Goal: Navigation & Orientation: Find specific page/section

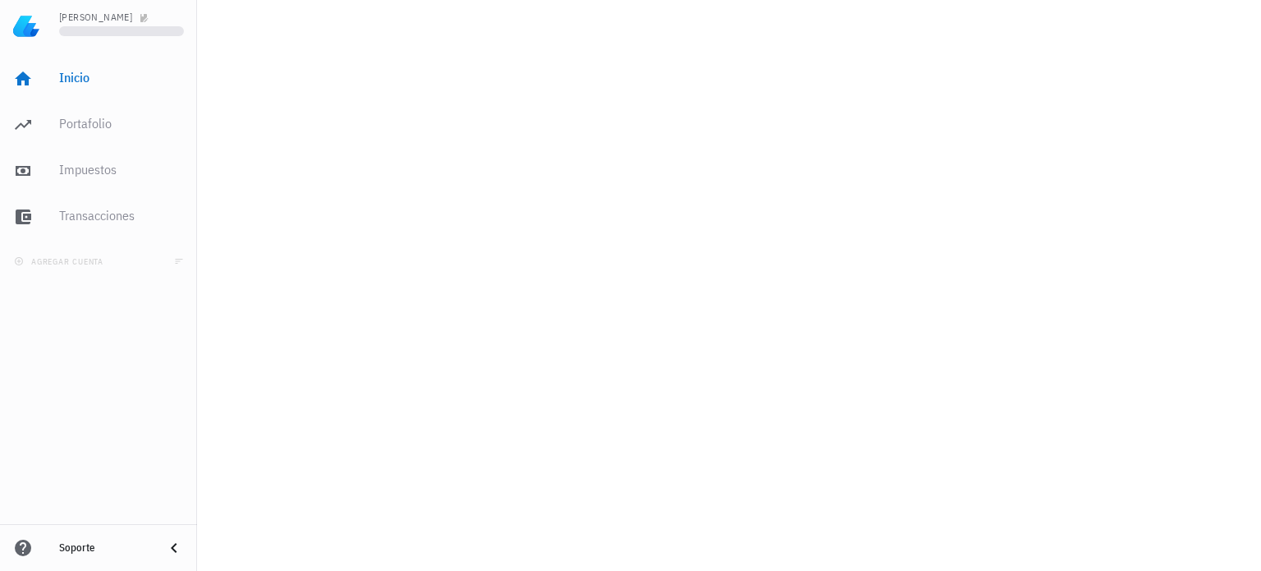
click at [0, 570] on nordpass-portal at bounding box center [0, 571] width 0 height 0
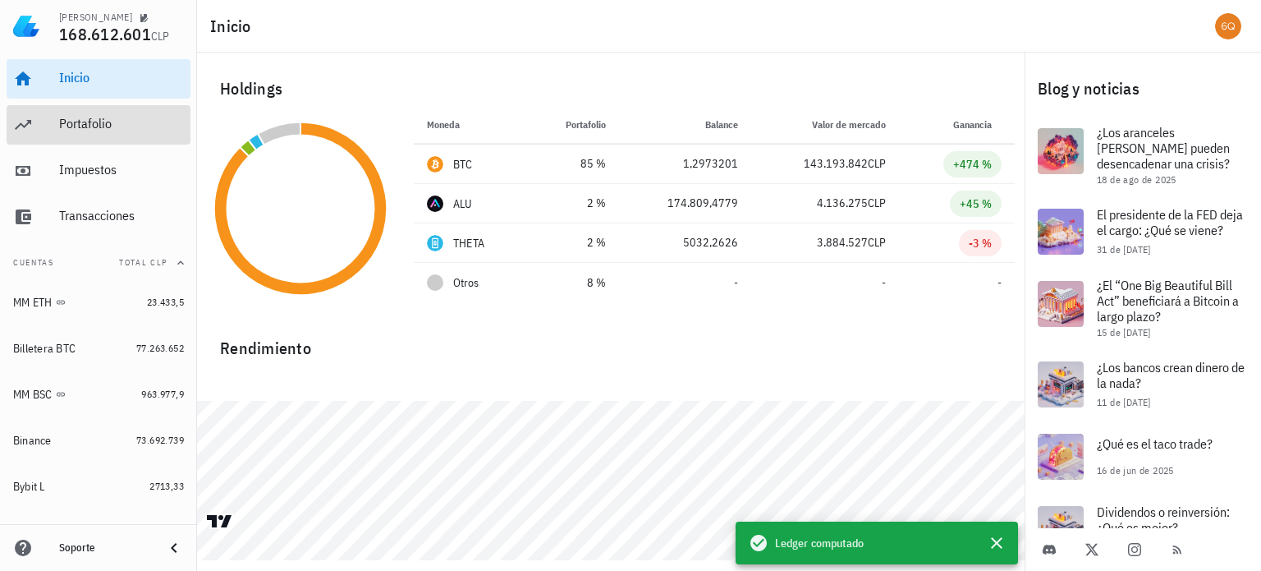
click at [63, 122] on div "Portafolio" at bounding box center [121, 124] width 125 height 16
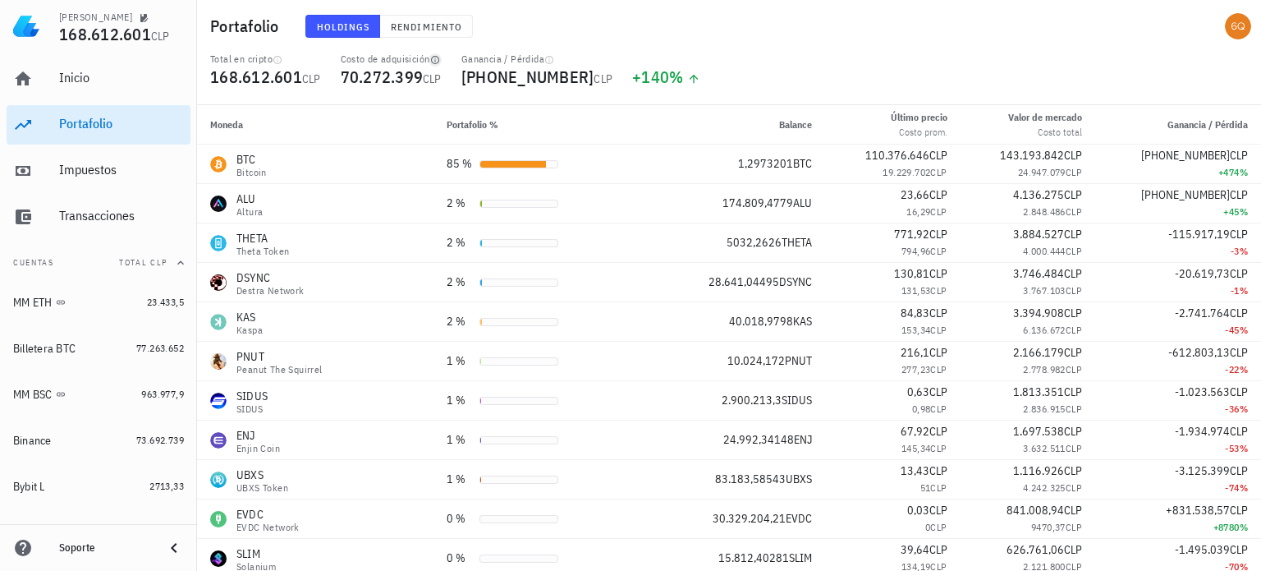
click at [440, 60] on icon "button" at bounding box center [435, 60] width 10 height 10
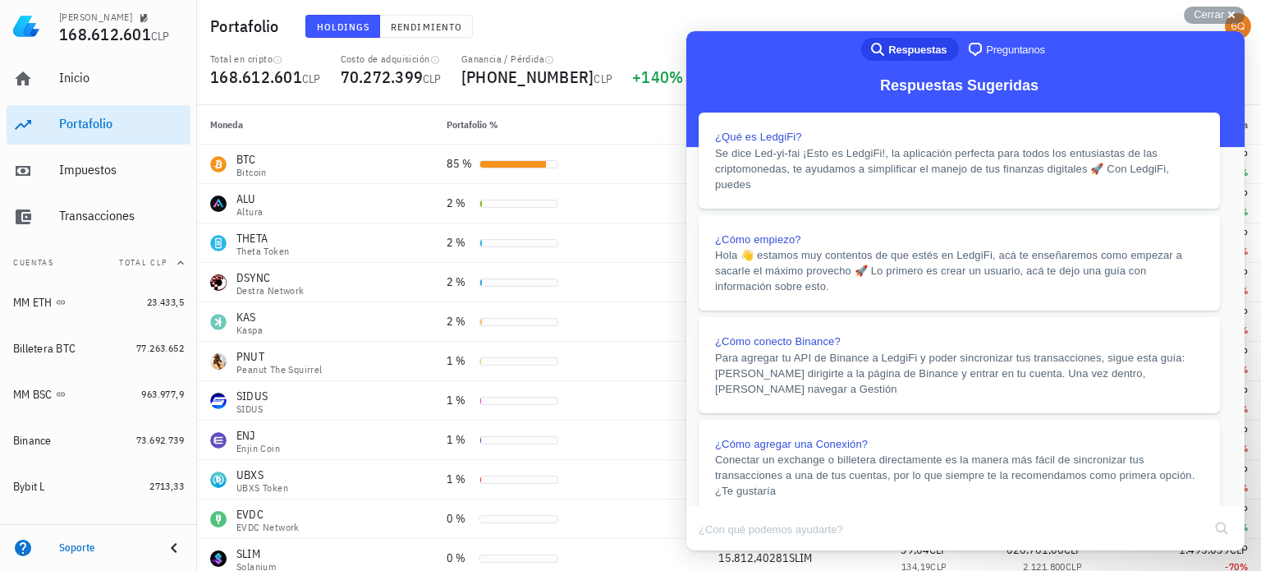
click at [717, 551] on button "Close" at bounding box center [702, 561] width 30 height 21
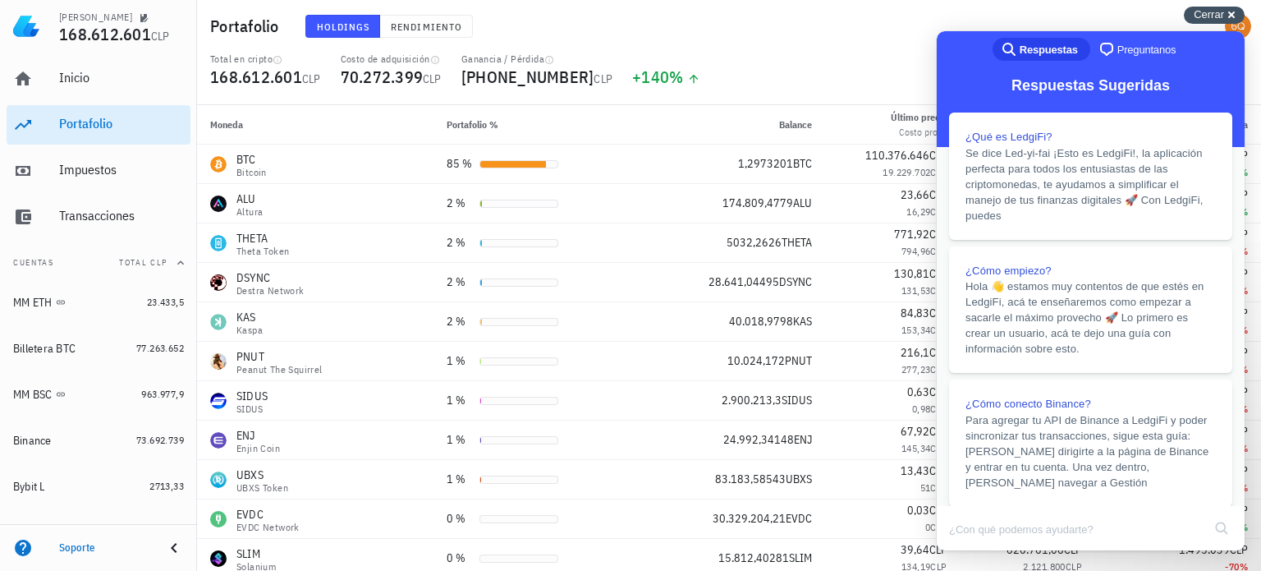
click at [1222, 13] on span "Cerrar" at bounding box center [1209, 14] width 30 height 12
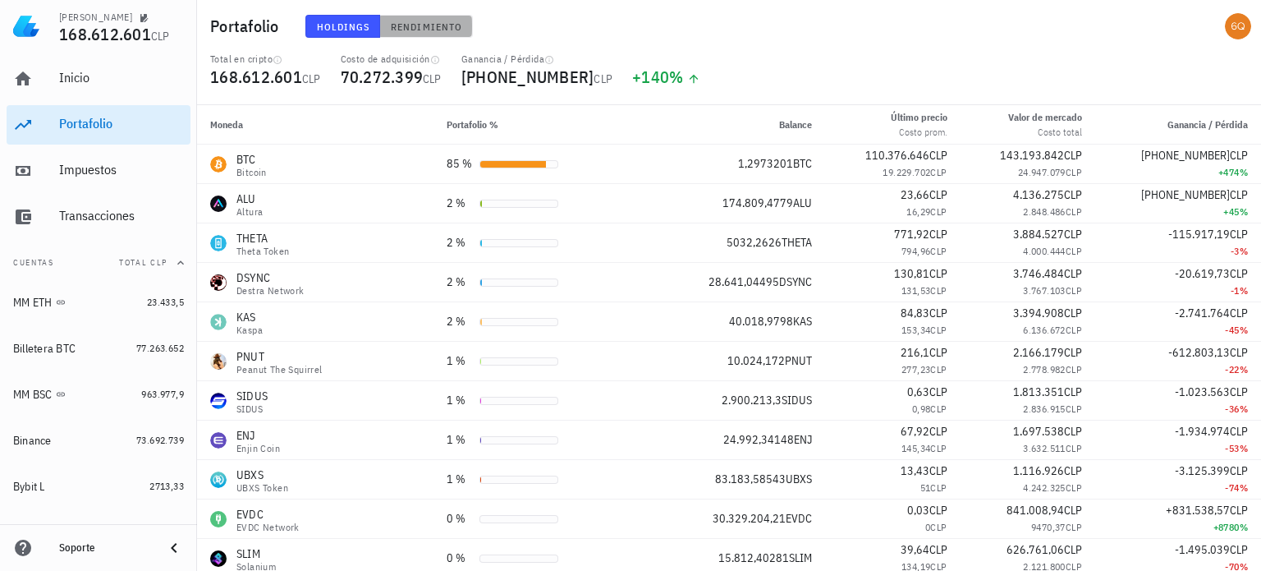
click at [419, 28] on span "Rendimiento" at bounding box center [426, 27] width 72 height 12
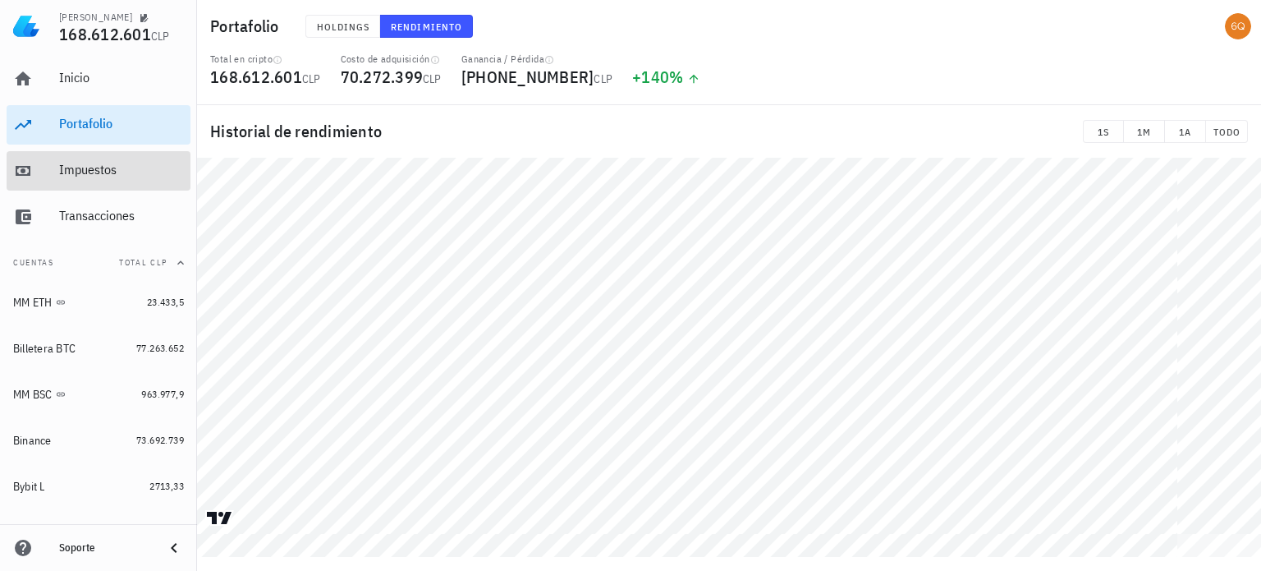
click at [80, 169] on div "Impuestos" at bounding box center [121, 170] width 125 height 16
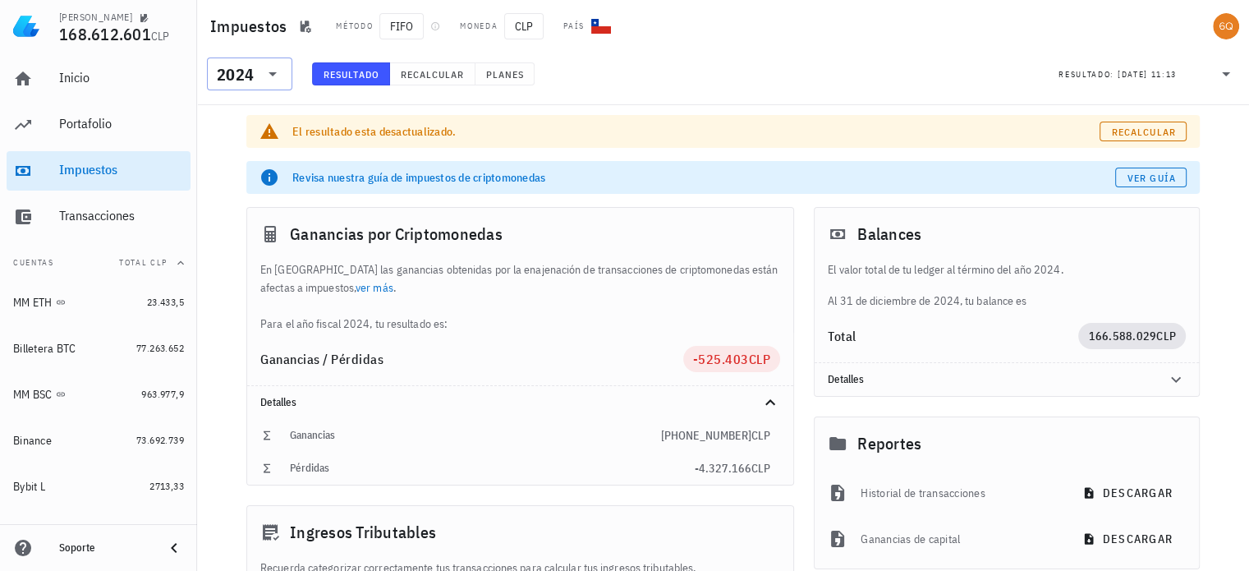
click at [276, 73] on icon at bounding box center [273, 74] width 20 height 20
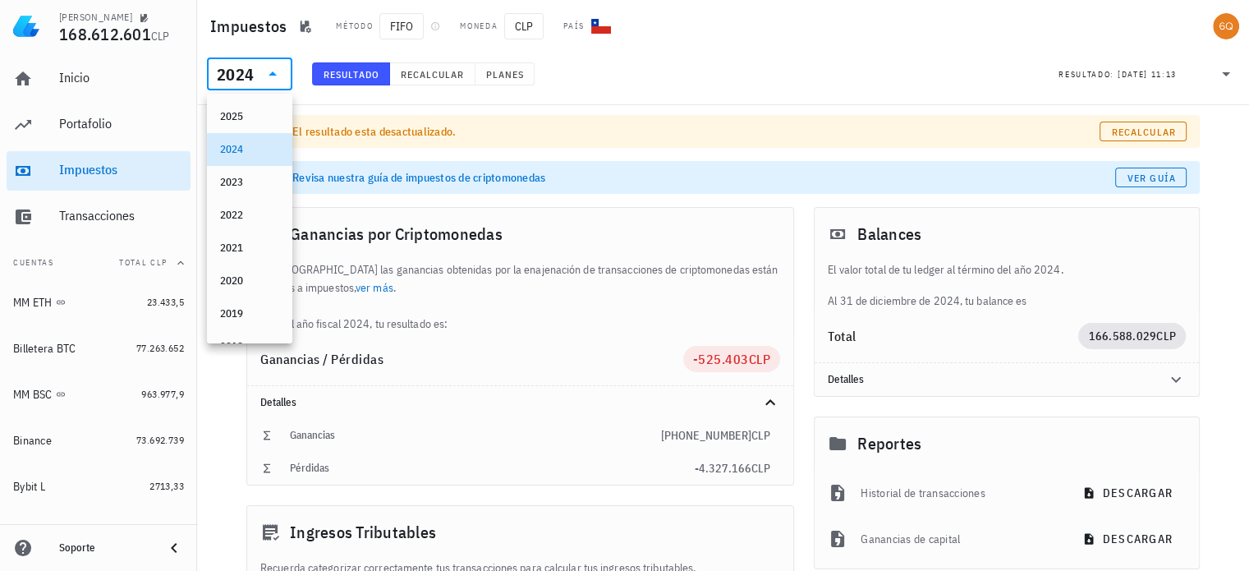
click at [278, 72] on icon at bounding box center [273, 74] width 20 height 20
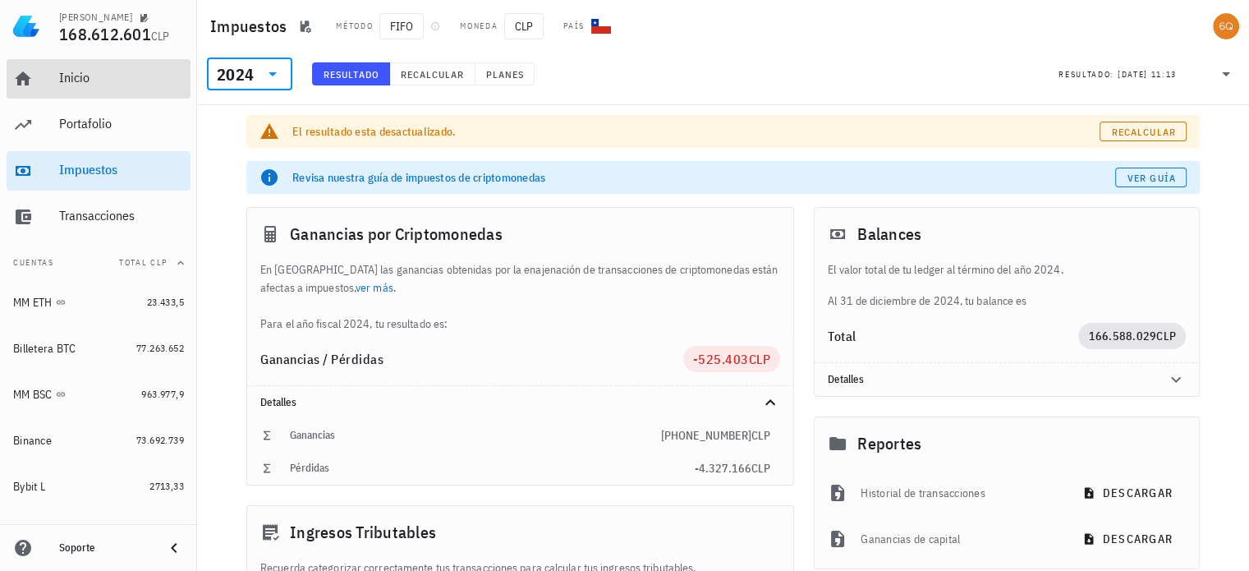
click at [75, 71] on div "Inicio" at bounding box center [121, 78] width 125 height 16
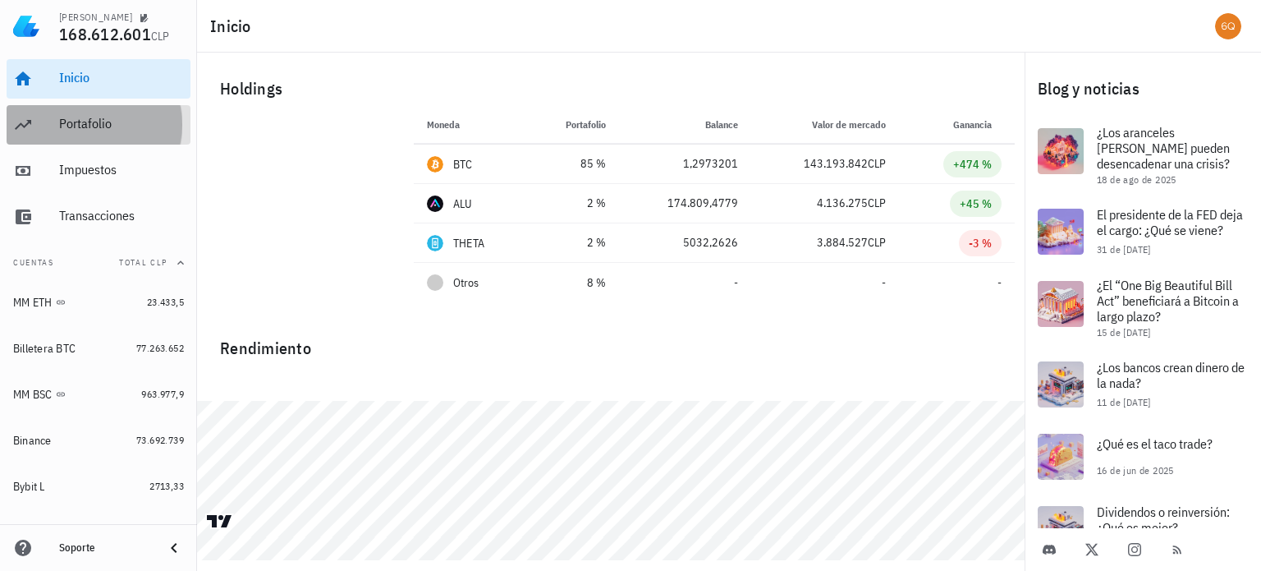
click at [85, 117] on div "Portafolio" at bounding box center [121, 124] width 125 height 16
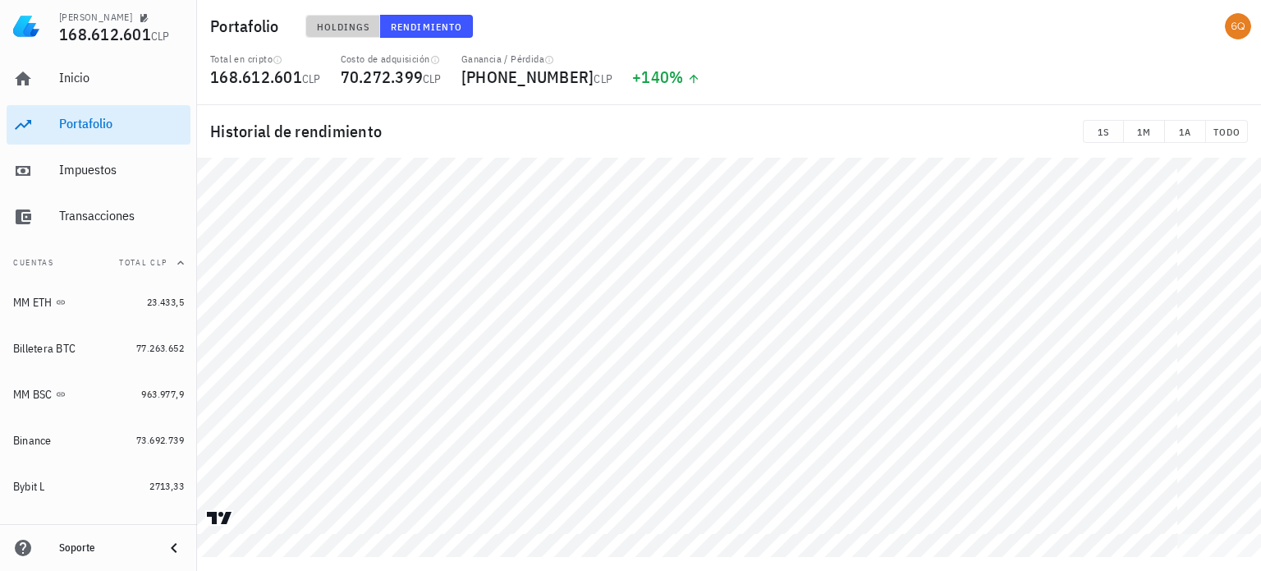
click at [335, 29] on span "Holdings" at bounding box center [343, 27] width 54 height 12
